Goal: Information Seeking & Learning: Learn about a topic

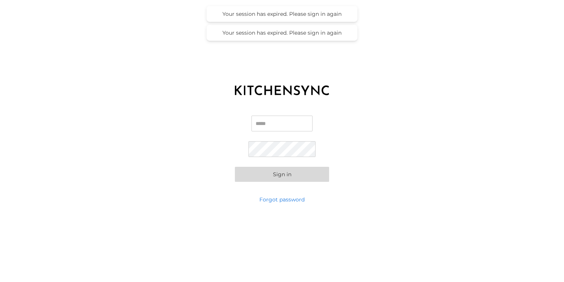
click at [282, 118] on input "Email" at bounding box center [282, 124] width 61 height 16
type input "**********"
click at [298, 173] on button "Sign in" at bounding box center [282, 174] width 94 height 15
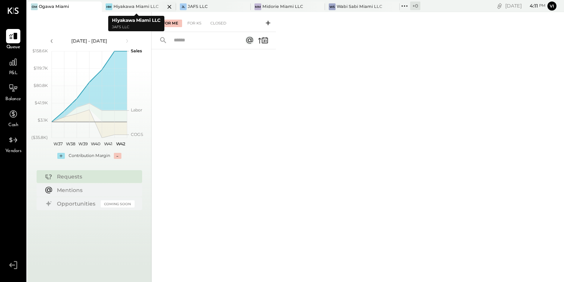
click at [133, 5] on div "Hiyakawa Miami LLC" at bounding box center [136, 7] width 45 height 6
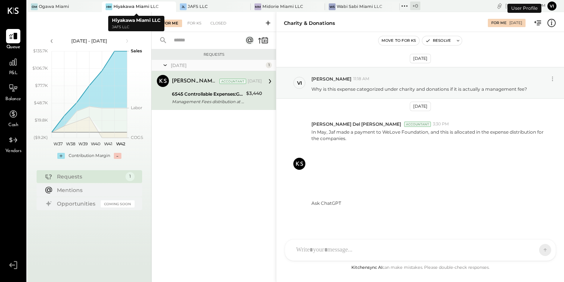
scroll to position [6, 0]
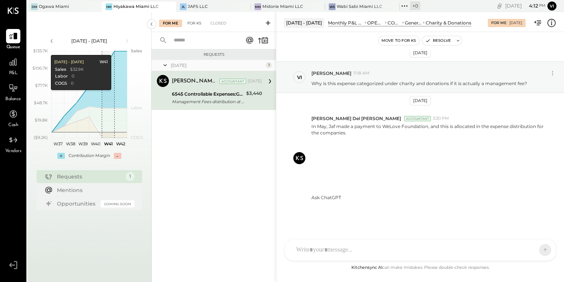
click at [192, 23] on div "For KS" at bounding box center [194, 24] width 21 height 8
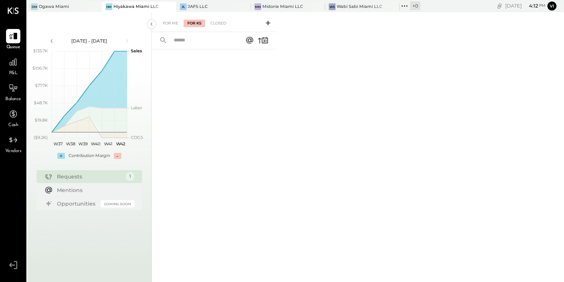
click at [14, 70] on div "P&L" at bounding box center [13, 66] width 14 height 22
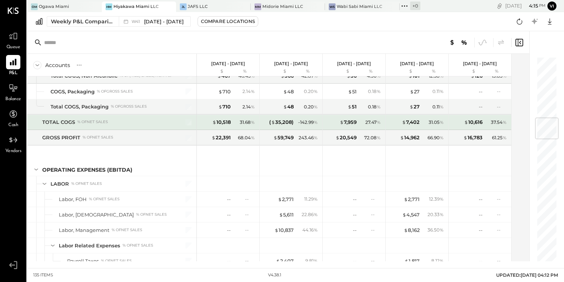
scroll to position [516, 0]
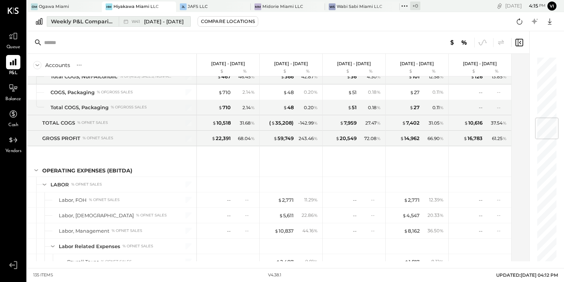
click at [110, 23] on div "Weekly P&L Comparison" at bounding box center [82, 22] width 63 height 8
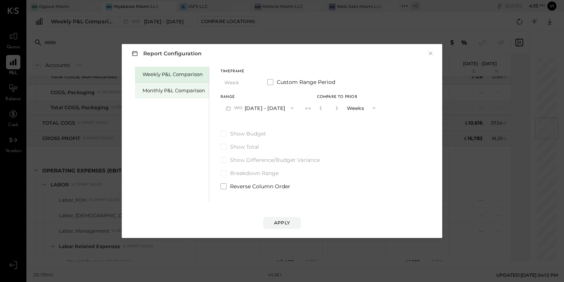
click at [190, 90] on div "Monthly P&L Comparison" at bounding box center [174, 90] width 63 height 7
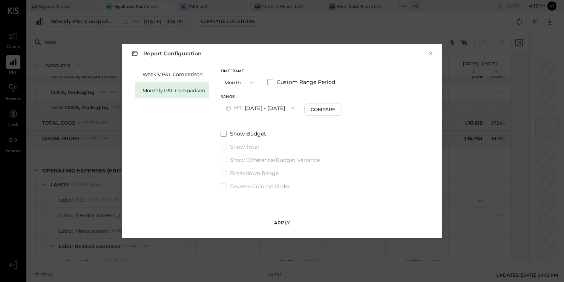
click at [281, 220] on button "Apply" at bounding box center [282, 223] width 38 height 12
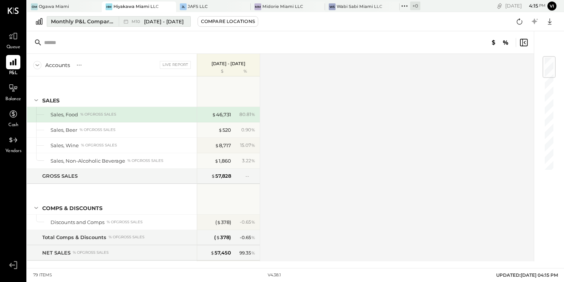
click at [167, 21] on span "[DATE] - [DATE]" at bounding box center [164, 21] width 40 height 7
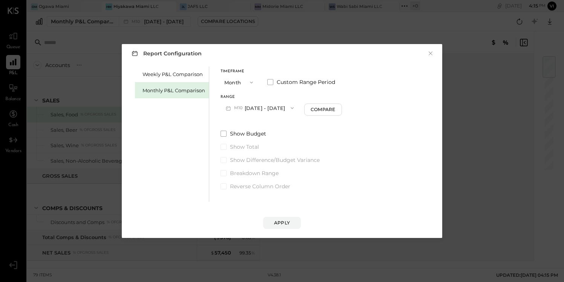
click at [257, 108] on button "M10 [DATE] - [DATE]" at bounding box center [260, 108] width 78 height 14
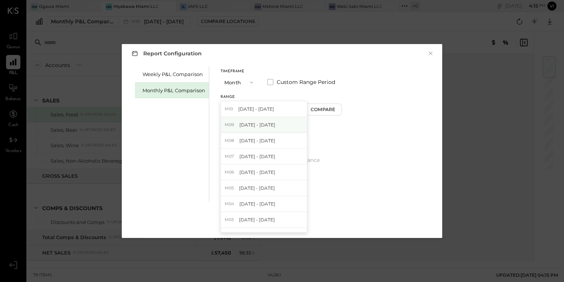
click at [259, 123] on span "[DATE] - [DATE]" at bounding box center [257, 125] width 36 height 6
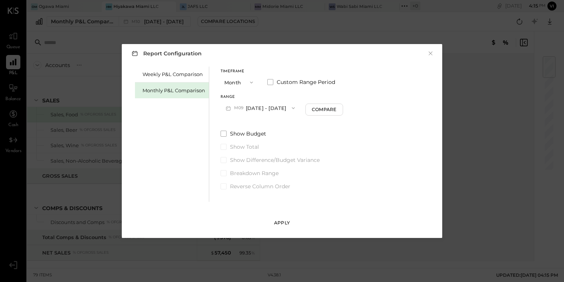
click at [279, 225] on div "Apply" at bounding box center [282, 223] width 16 height 6
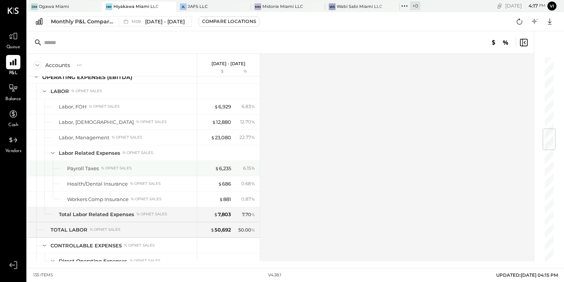
scroll to position [611, 0]
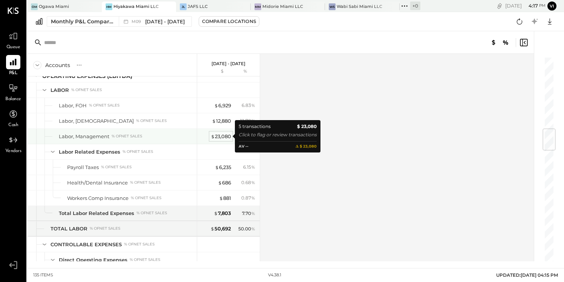
click at [219, 135] on div "$ 23,080" at bounding box center [221, 136] width 20 height 7
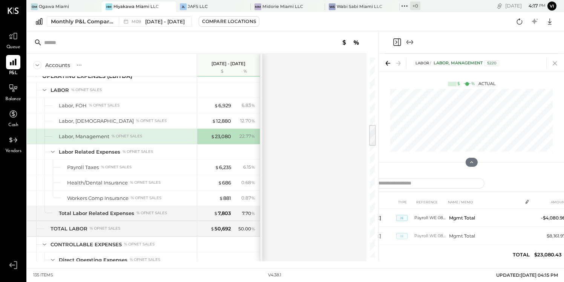
click at [555, 64] on icon at bounding box center [555, 63] width 11 height 11
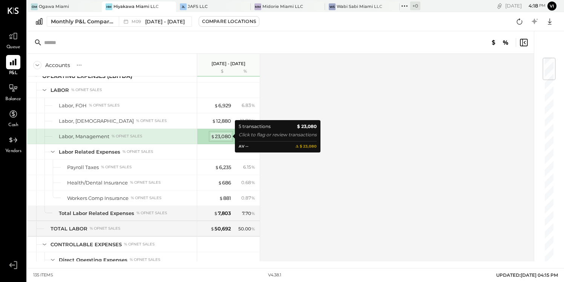
click at [226, 134] on div "$ 23,080" at bounding box center [221, 136] width 20 height 7
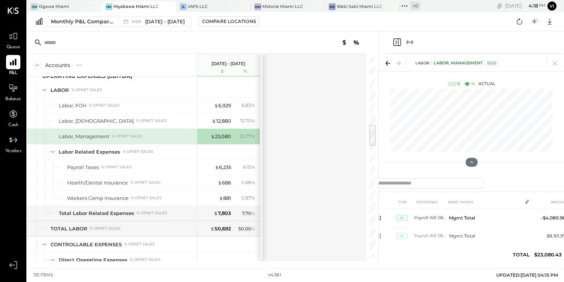
click at [411, 40] on icon "Expand panel (e)" at bounding box center [412, 42] width 2 height 4
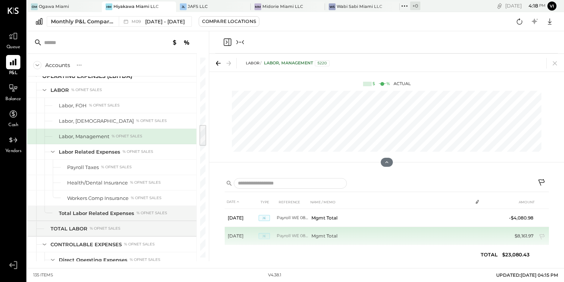
click at [524, 235] on td "$8,161.97" at bounding box center [521, 236] width 31 height 18
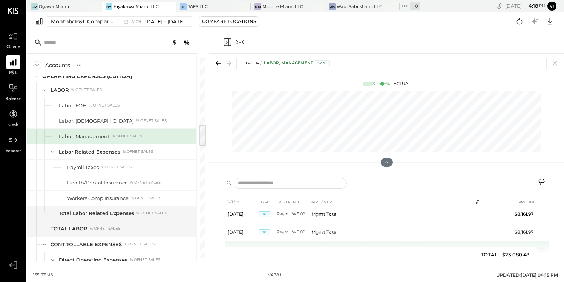
scroll to position [39, 0]
click at [556, 61] on icon at bounding box center [555, 63] width 11 height 11
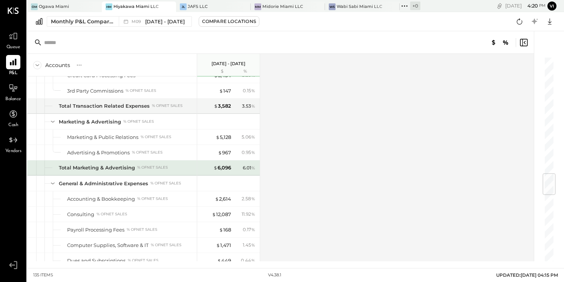
scroll to position [992, 0]
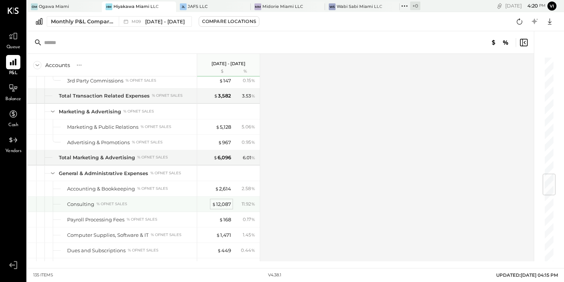
click at [223, 205] on div "$ 12,087" at bounding box center [221, 204] width 19 height 7
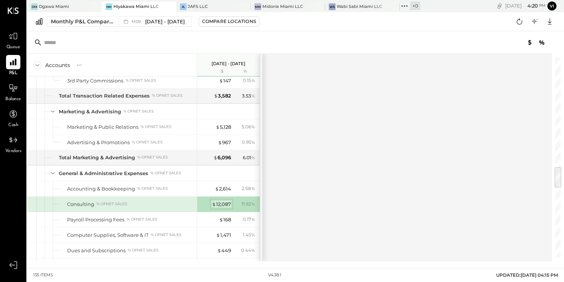
click at [223, 204] on div "$ 12,087" at bounding box center [221, 204] width 19 height 7
click at [230, 203] on div "$ 12,087" at bounding box center [221, 204] width 19 height 7
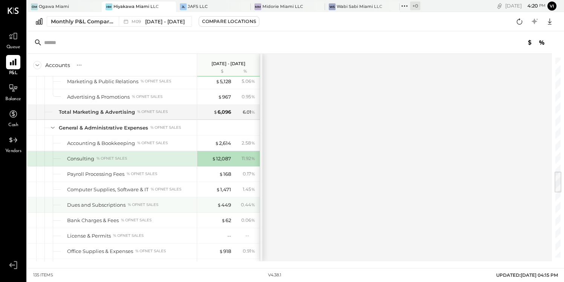
scroll to position [1047, 0]
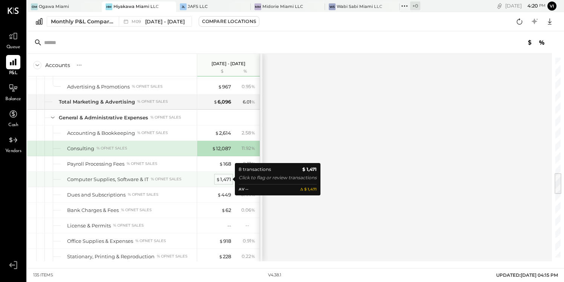
click at [225, 180] on div "$ 1,471" at bounding box center [223, 179] width 15 height 7
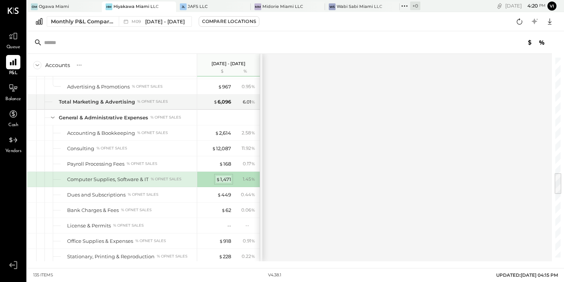
click at [229, 178] on div "$ 1,471" at bounding box center [223, 179] width 15 height 7
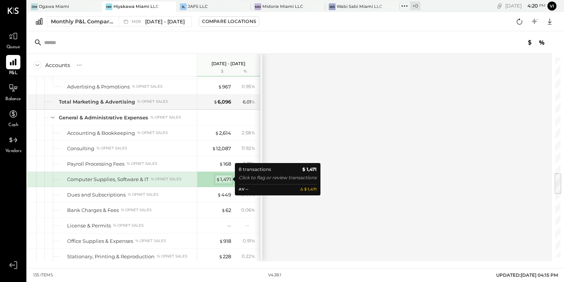
click at [229, 178] on div "$ 1,471" at bounding box center [223, 179] width 15 height 7
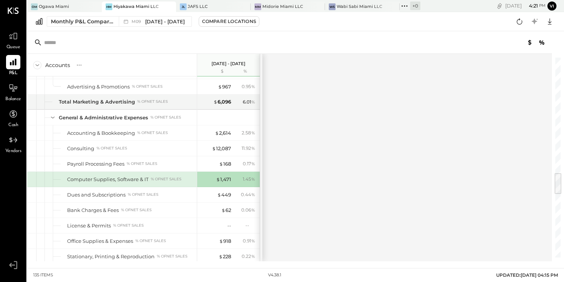
click at [260, 180] on div at bounding box center [261, 158] width 2 height 208
click at [227, 175] on div "$ 1,471 1.45 %" at bounding box center [229, 179] width 57 height 15
click at [226, 179] on div "$ 1,471" at bounding box center [223, 179] width 15 height 7
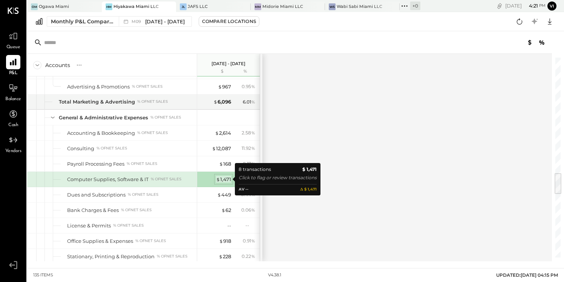
click at [226, 180] on div "$ 1,471" at bounding box center [223, 179] width 15 height 7
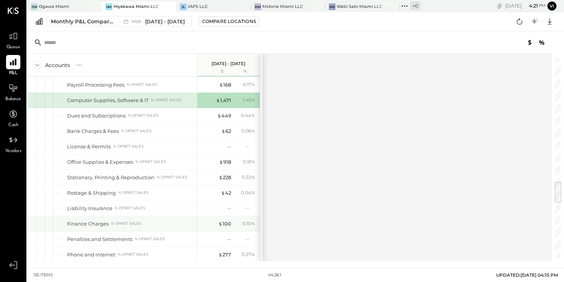
scroll to position [1126, 0]
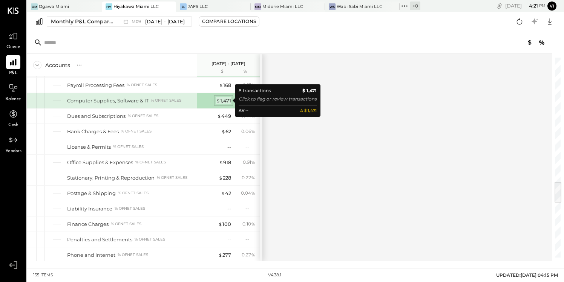
click at [219, 102] on span "$" at bounding box center [218, 101] width 4 height 6
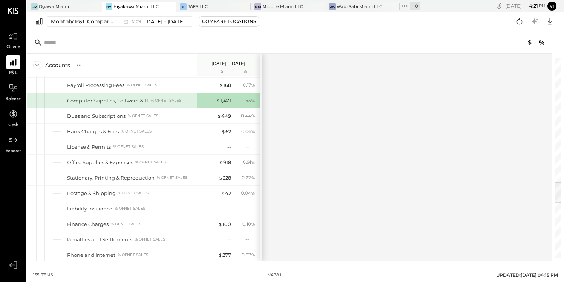
click at [157, 101] on div "% of NET SALES" at bounding box center [166, 100] width 31 height 5
click at [129, 102] on div "Computer Supplies, Software & IT" at bounding box center [107, 100] width 81 height 7
click at [139, 116] on div "% of NET SALES" at bounding box center [143, 116] width 31 height 5
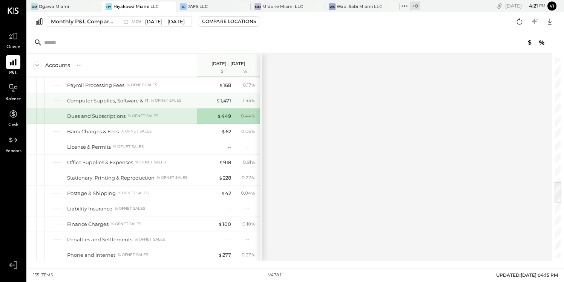
click at [166, 100] on div "% of NET SALES" at bounding box center [166, 100] width 31 height 5
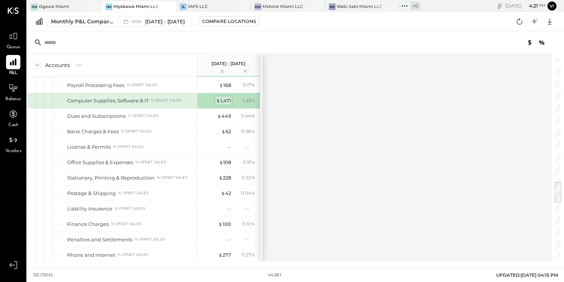
click at [225, 100] on div "$ 1,471" at bounding box center [223, 100] width 15 height 7
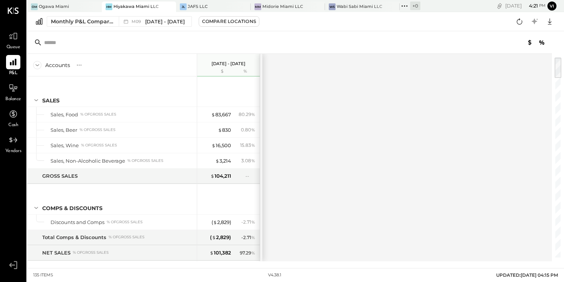
click at [295, 63] on div "Accounts S % GL [DATE] - [DATE] $ % SALES Sales, Food % of GROSS SALES Sales, B…" at bounding box center [290, 158] width 526 height 208
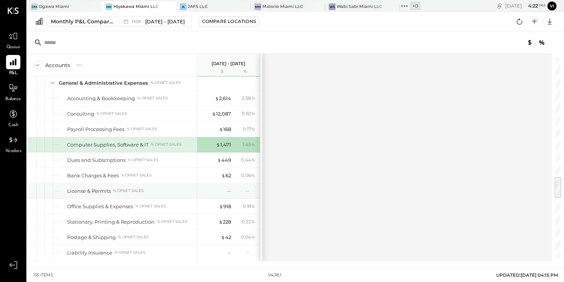
scroll to position [1082, 0]
click at [224, 143] on div "$ 1,471" at bounding box center [223, 144] width 15 height 7
click at [231, 144] on div "$ 1,471 1.45 %" at bounding box center [229, 144] width 57 height 15
click at [228, 144] on div "$ 1,471" at bounding box center [223, 144] width 15 height 7
click at [232, 144] on div "$ 1,471 1.45 %" at bounding box center [229, 144] width 57 height 15
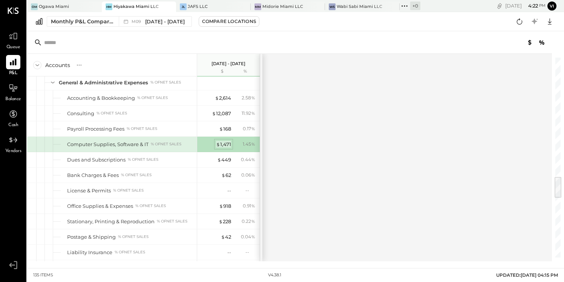
click at [229, 143] on div "$ 1,471" at bounding box center [223, 144] width 15 height 7
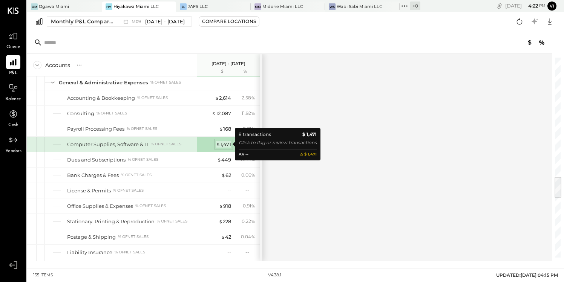
click at [229, 144] on div "$ 1,471" at bounding box center [223, 144] width 15 height 7
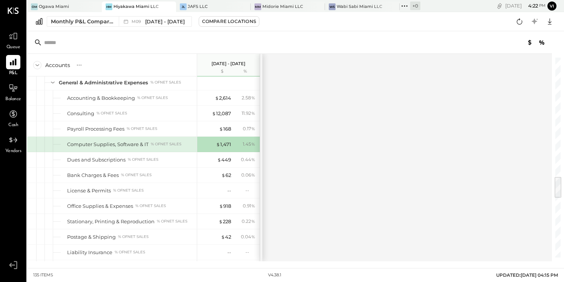
click at [235, 143] on div "1.45 %" at bounding box center [245, 144] width 25 height 7
click at [224, 144] on div "$ 1,471" at bounding box center [223, 144] width 15 height 7
